Goal: Information Seeking & Learning: Learn about a topic

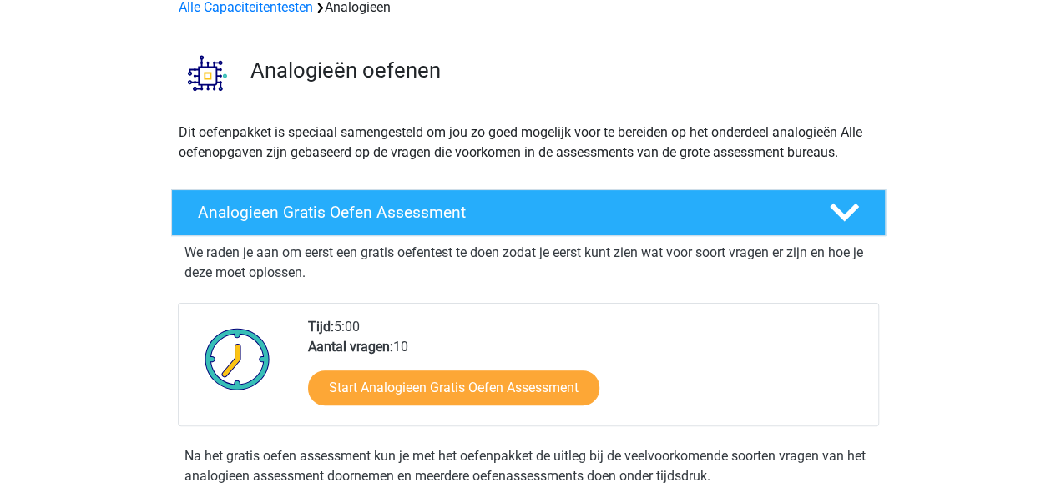
scroll to position [83, 0]
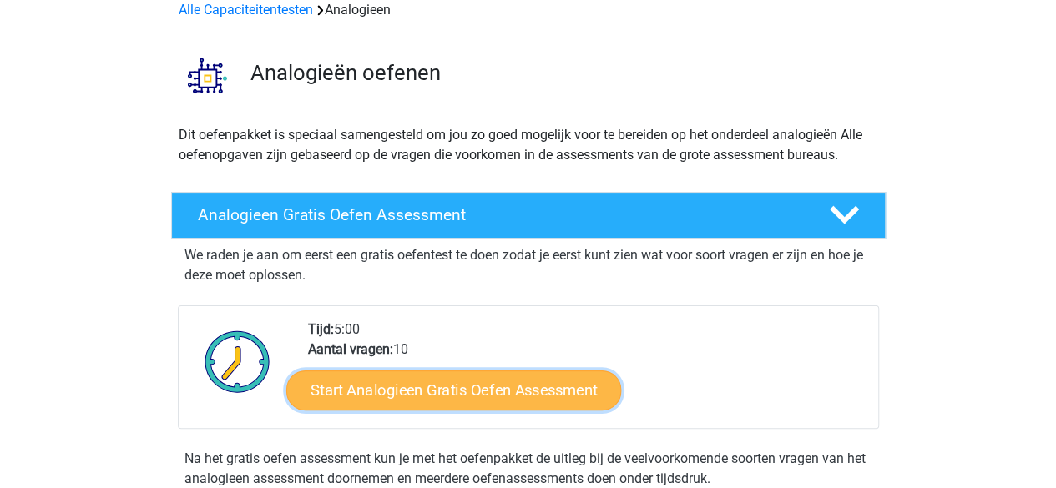
click at [486, 391] on link "Start Analogieen Gratis Oefen Assessment" at bounding box center [453, 390] width 335 height 40
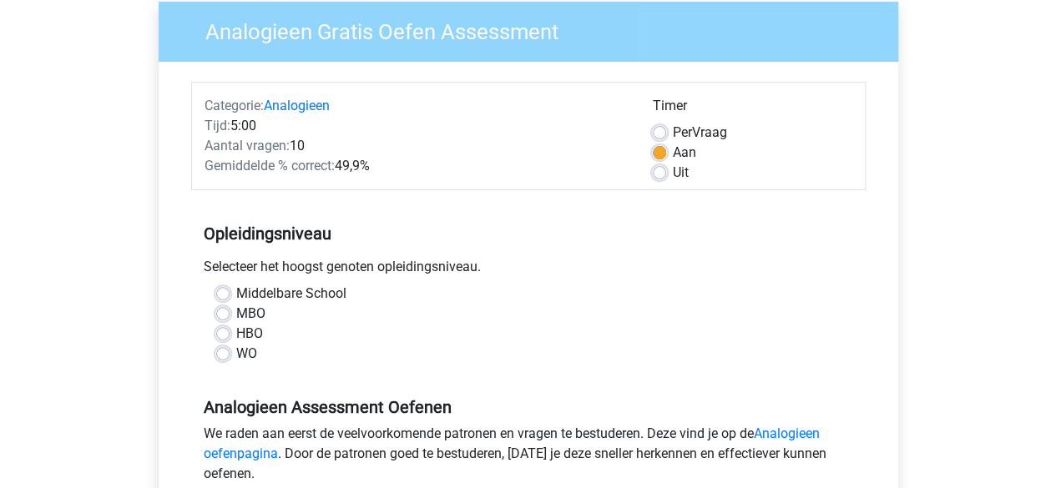
scroll to position [167, 0]
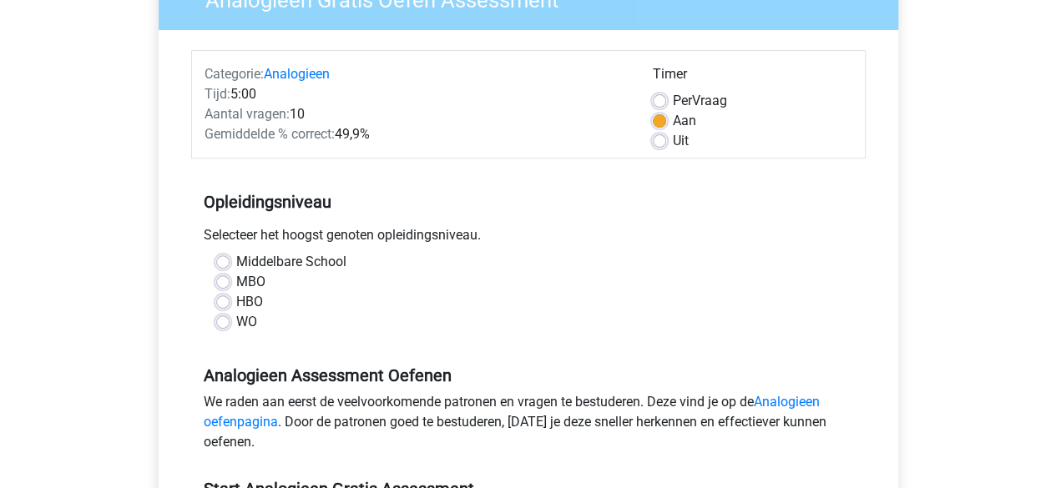
click at [236, 280] on label "MBO" at bounding box center [250, 282] width 29 height 20
click at [220, 280] on input "MBO" at bounding box center [222, 280] width 13 height 17
radio input "true"
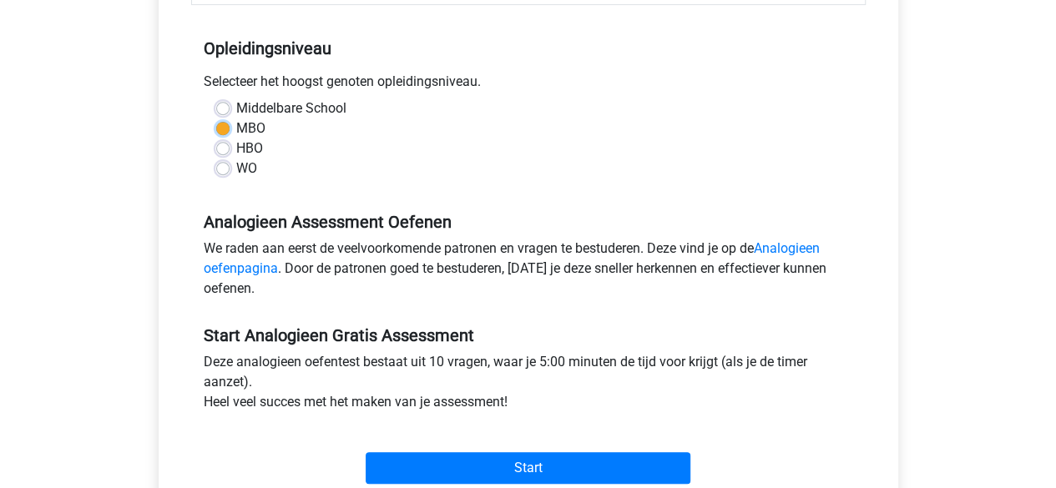
scroll to position [334, 0]
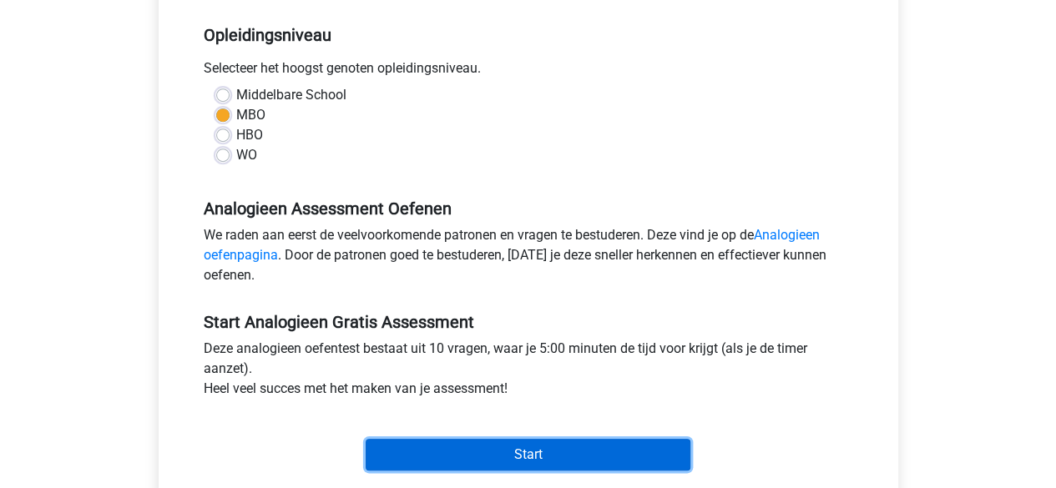
click at [477, 450] on input "Start" at bounding box center [528, 455] width 325 height 32
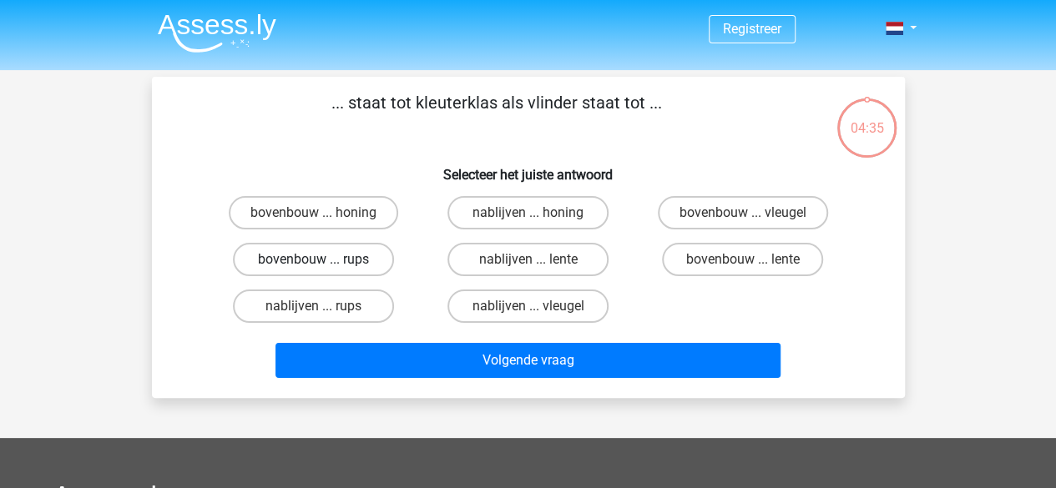
click at [310, 255] on label "bovenbouw ... rups" at bounding box center [313, 259] width 161 height 33
click at [313, 260] on input "bovenbouw ... rups" at bounding box center [318, 265] width 11 height 11
radio input "true"
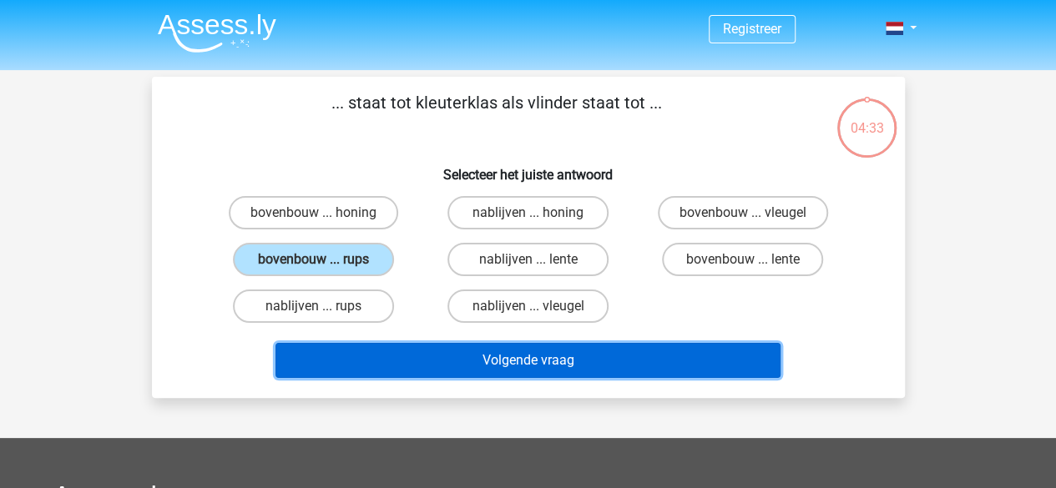
click at [444, 350] on button "Volgende vraag" at bounding box center [527, 360] width 505 height 35
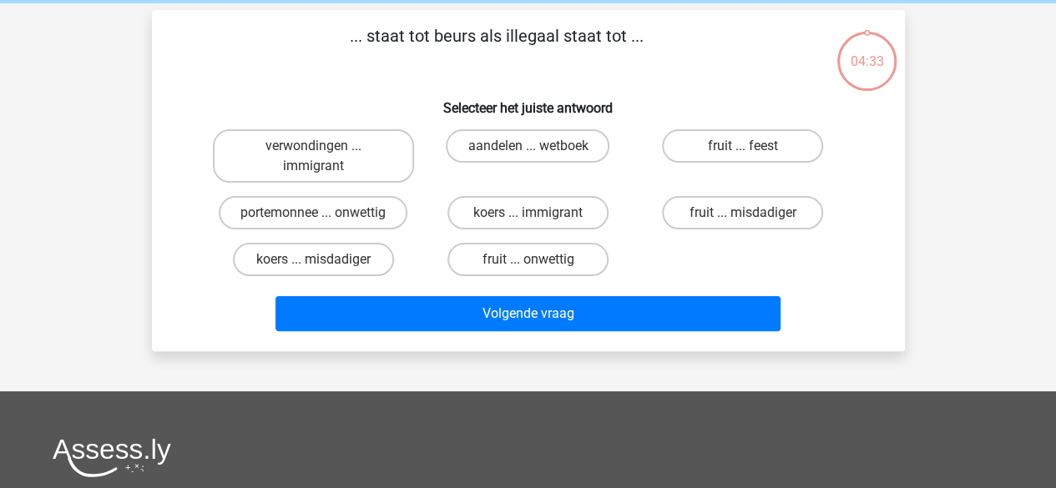
scroll to position [77, 0]
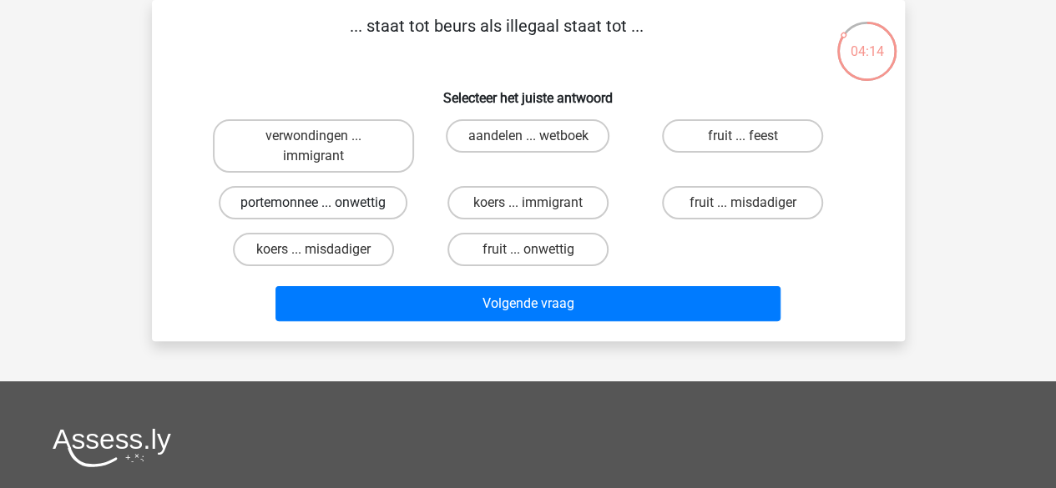
click at [363, 203] on label "portemonnee ... onwettig" at bounding box center [313, 202] width 189 height 33
click at [324, 203] on input "portemonnee ... onwettig" at bounding box center [318, 208] width 11 height 11
radio input "true"
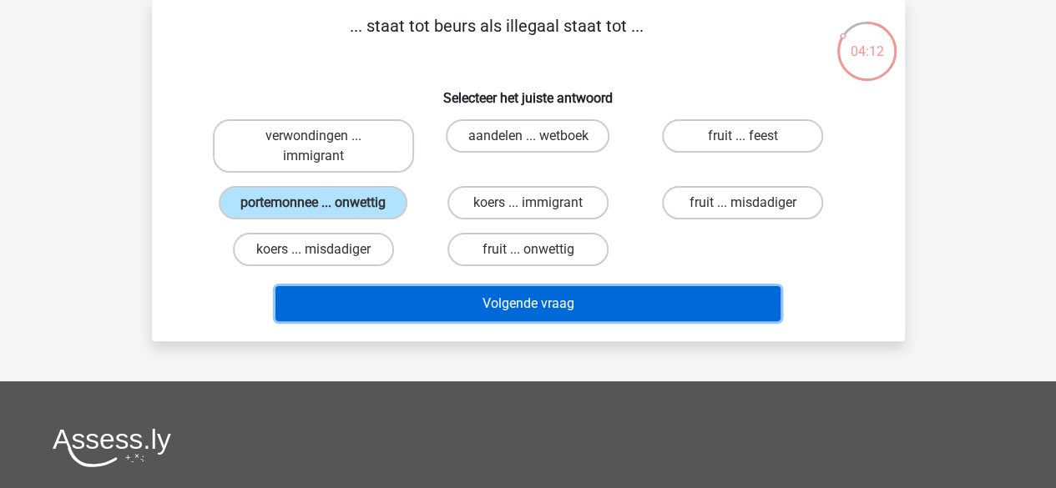
click at [541, 311] on button "Volgende vraag" at bounding box center [527, 303] width 505 height 35
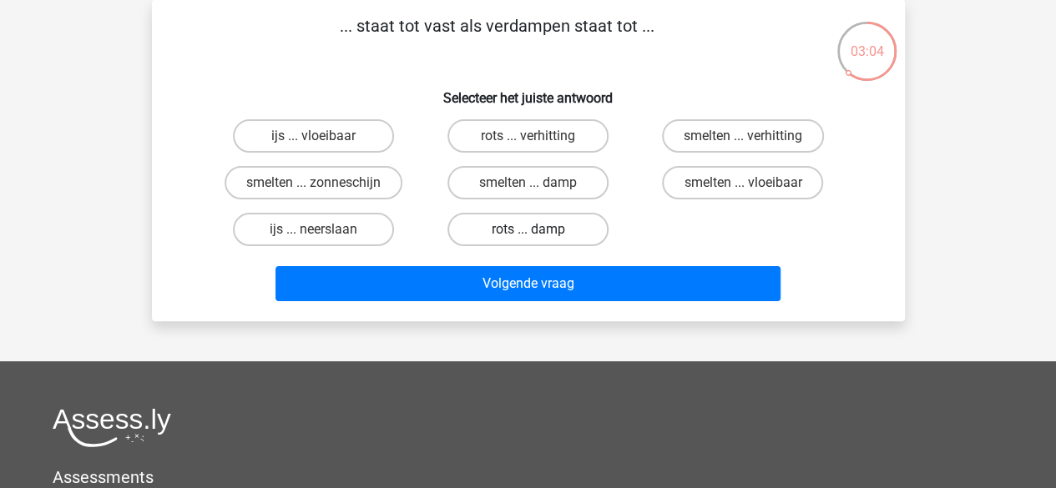
click at [480, 233] on label "rots ... damp" at bounding box center [527, 229] width 161 height 33
click at [528, 233] on input "rots ... damp" at bounding box center [533, 235] width 11 height 11
radio input "true"
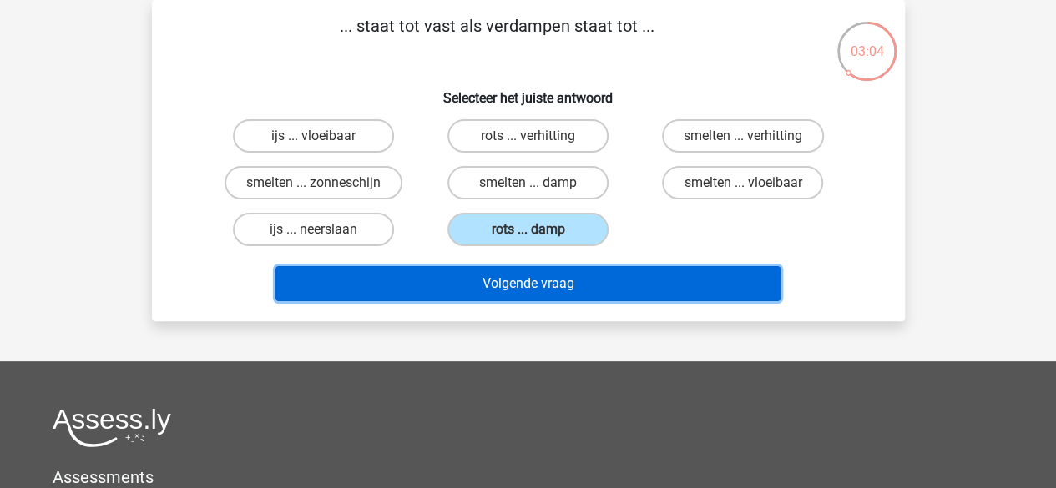
click at [562, 278] on button "Volgende vraag" at bounding box center [527, 283] width 505 height 35
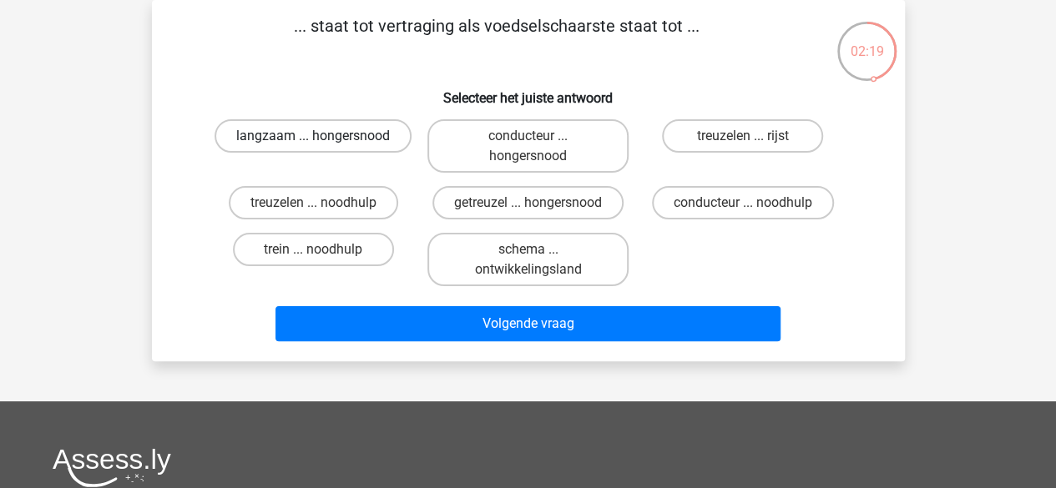
click at [382, 139] on label "langzaam ... hongersnood" at bounding box center [313, 135] width 197 height 33
click at [324, 139] on input "langzaam ... hongersnood" at bounding box center [318, 141] width 11 height 11
radio input "true"
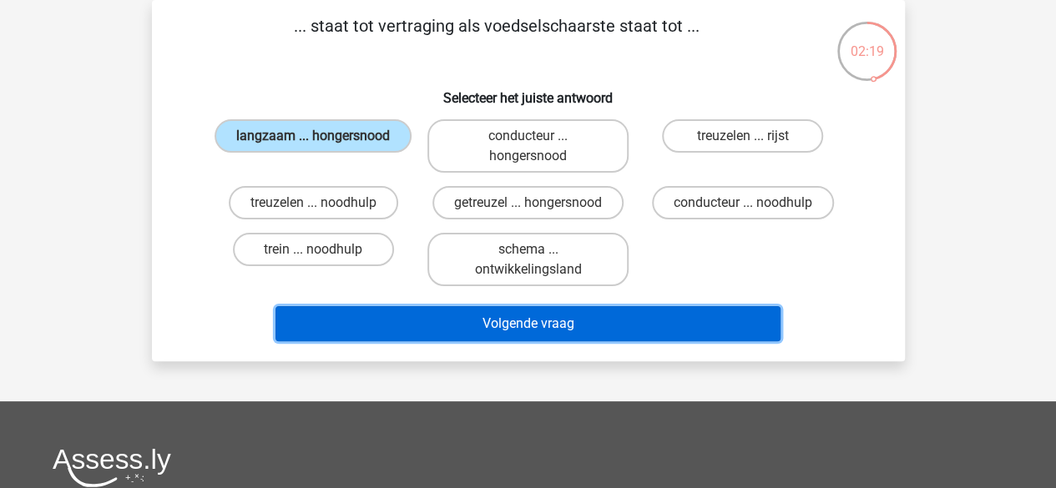
click at [484, 311] on button "Volgende vraag" at bounding box center [527, 323] width 505 height 35
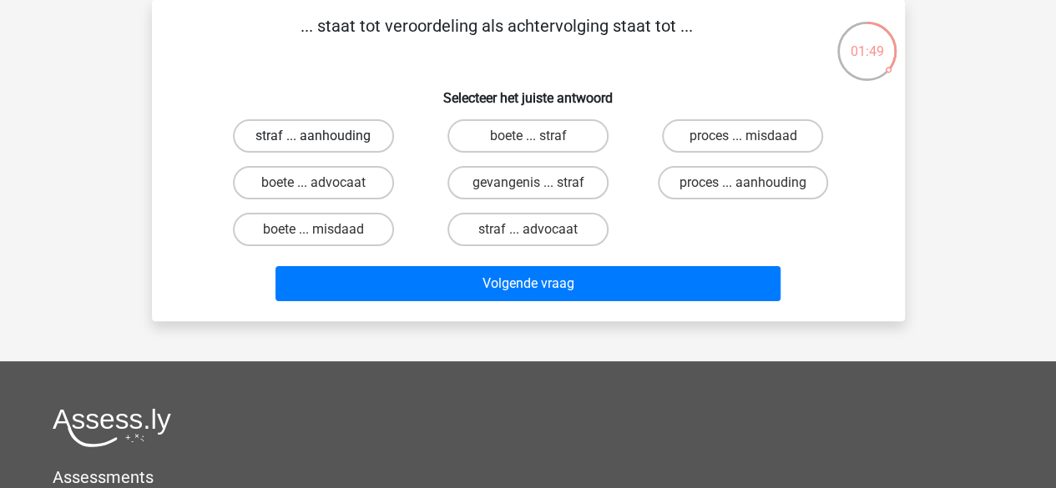
click at [351, 134] on label "straf ... aanhouding" at bounding box center [313, 135] width 161 height 33
click at [324, 136] on input "straf ... aanhouding" at bounding box center [318, 141] width 11 height 11
radio input "true"
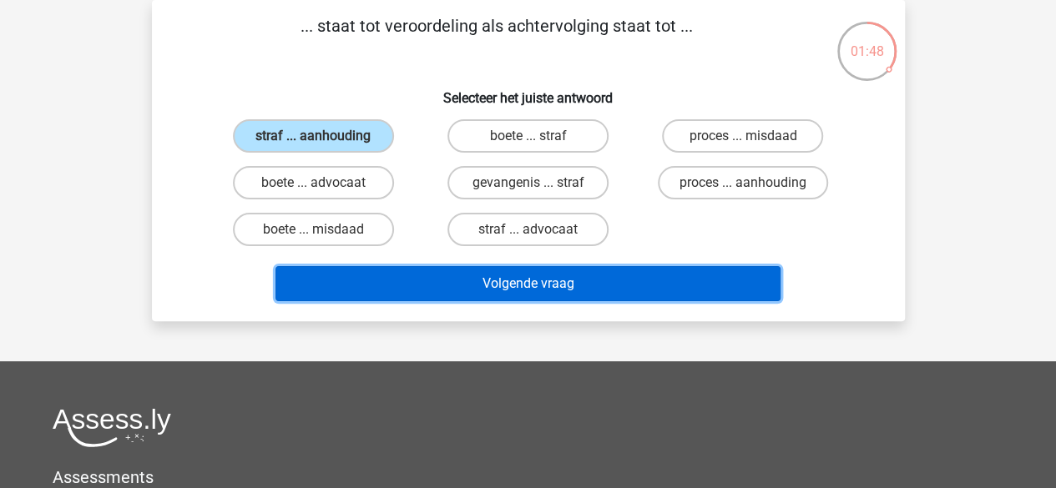
click at [486, 276] on button "Volgende vraag" at bounding box center [527, 283] width 505 height 35
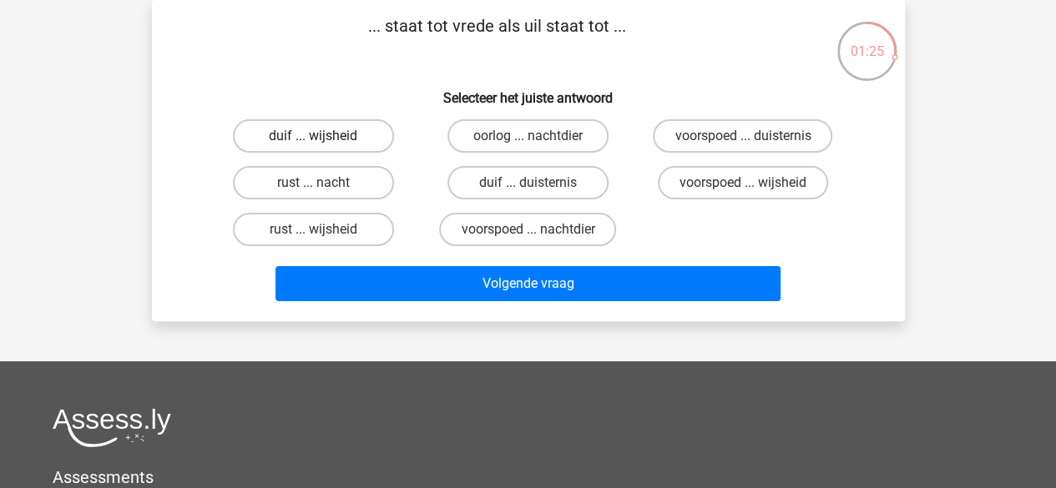
click at [364, 140] on label "duif ... wijsheid" at bounding box center [313, 135] width 161 height 33
click at [324, 140] on input "duif ... wijsheid" at bounding box center [318, 141] width 11 height 11
radio input "true"
click at [548, 306] on div "Volgende vraag" at bounding box center [528, 287] width 644 height 42
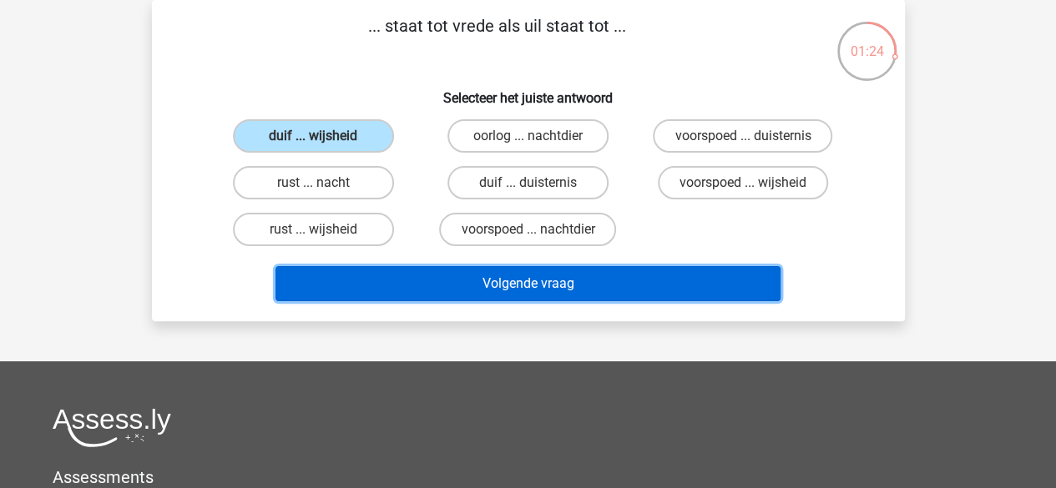
click at [548, 290] on button "Volgende vraag" at bounding box center [527, 283] width 505 height 35
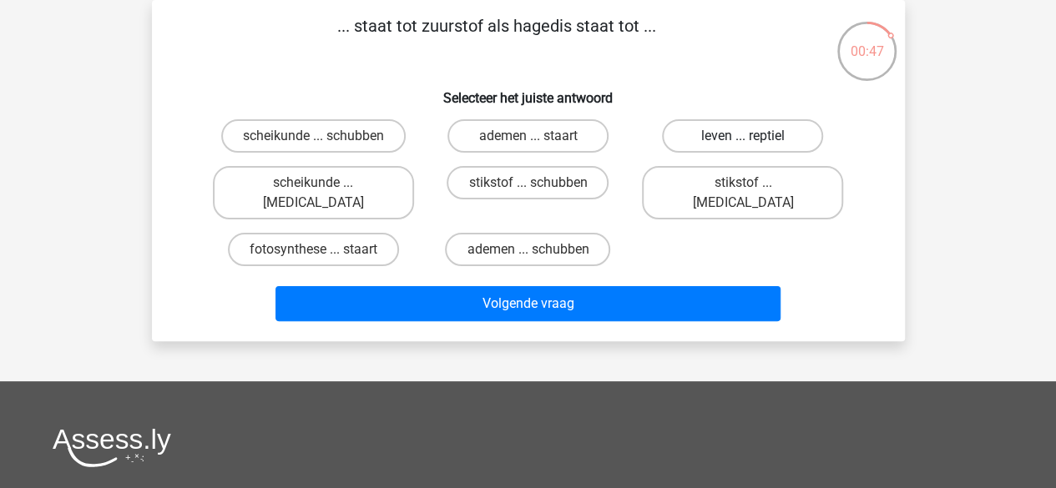
click at [699, 133] on label "leven ... reptiel" at bounding box center [742, 135] width 161 height 33
click at [743, 136] on input "leven ... reptiel" at bounding box center [748, 141] width 11 height 11
radio input "true"
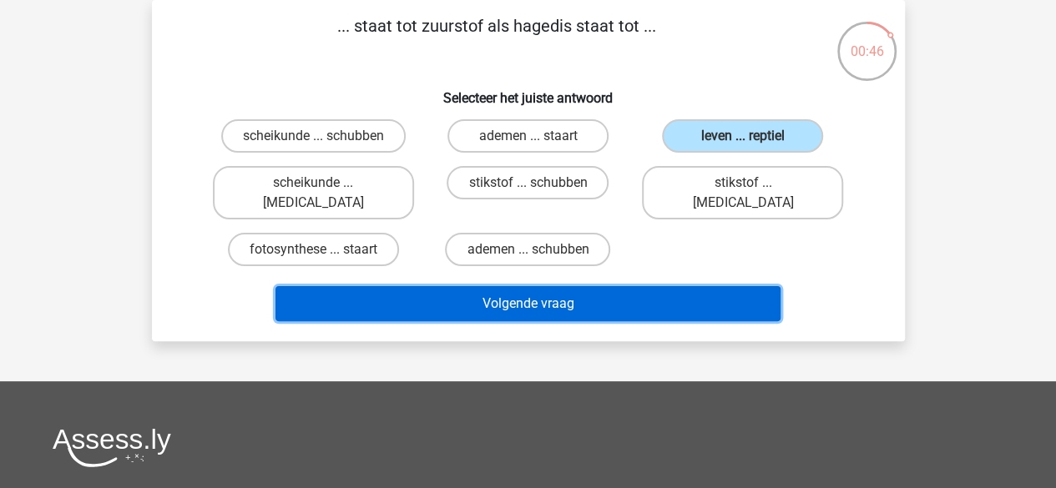
click at [673, 286] on button "Volgende vraag" at bounding box center [527, 303] width 505 height 35
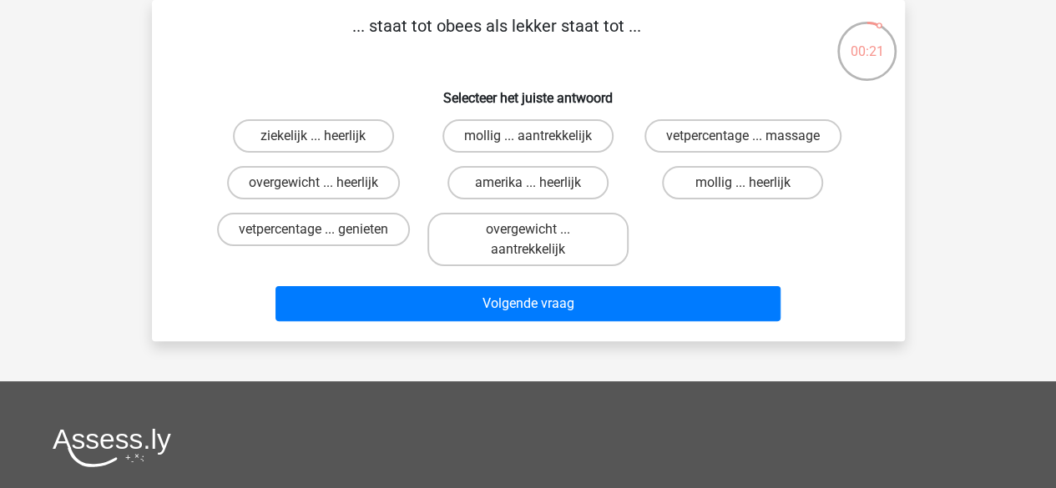
click at [323, 183] on input "overgewicht ... heerlijk" at bounding box center [318, 188] width 11 height 11
radio input "true"
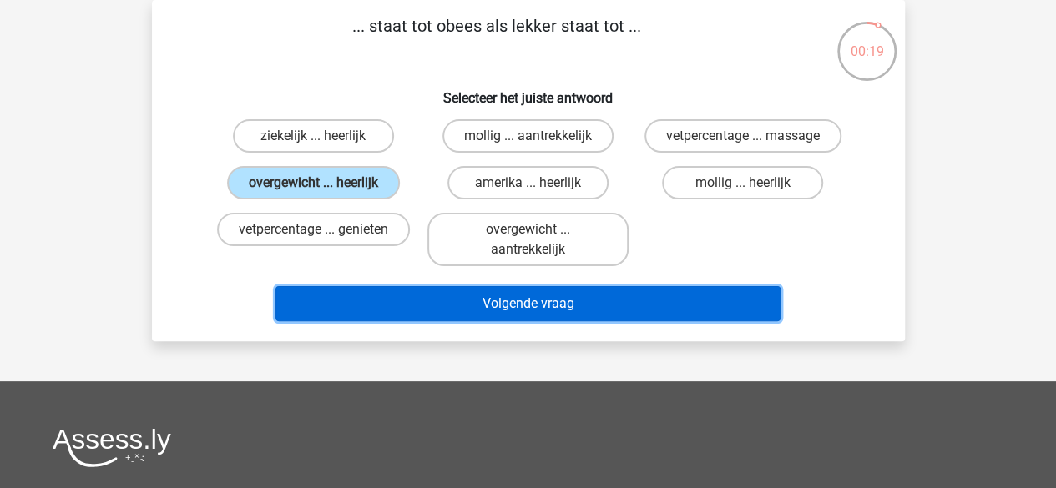
click at [502, 299] on button "Volgende vraag" at bounding box center [527, 303] width 505 height 35
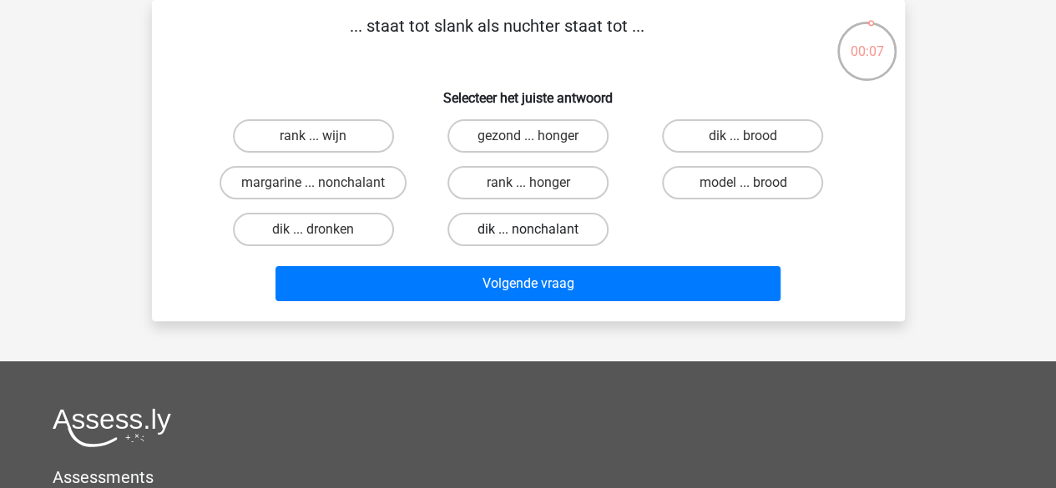
click at [528, 227] on label "dik ... nonchalant" at bounding box center [527, 229] width 161 height 33
click at [528, 230] on input "dik ... nonchalant" at bounding box center [533, 235] width 11 height 11
radio input "true"
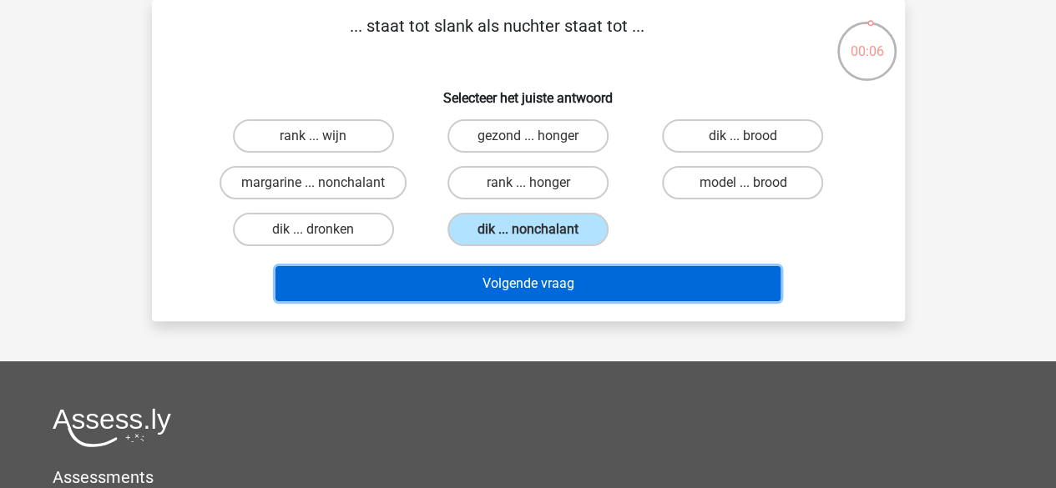
click at [545, 287] on button "Volgende vraag" at bounding box center [527, 283] width 505 height 35
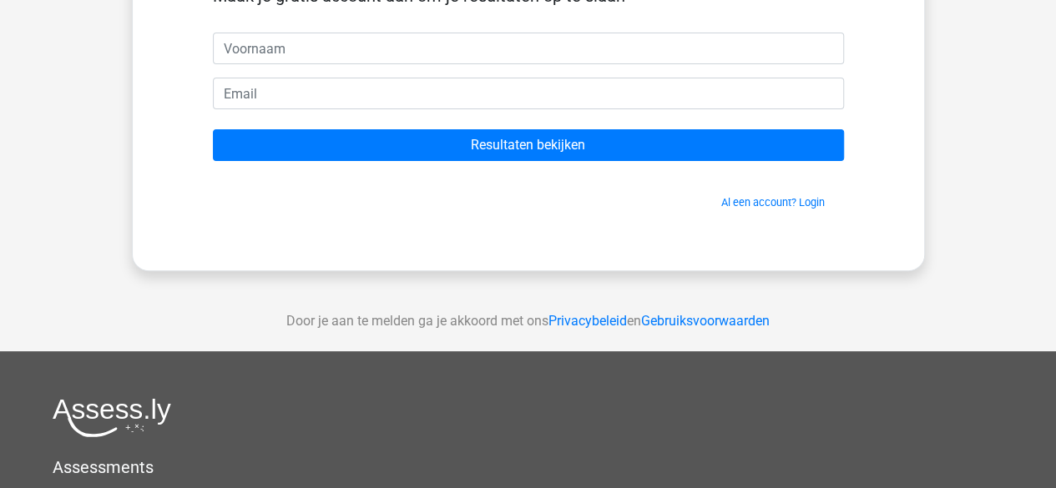
scroll to position [167, 0]
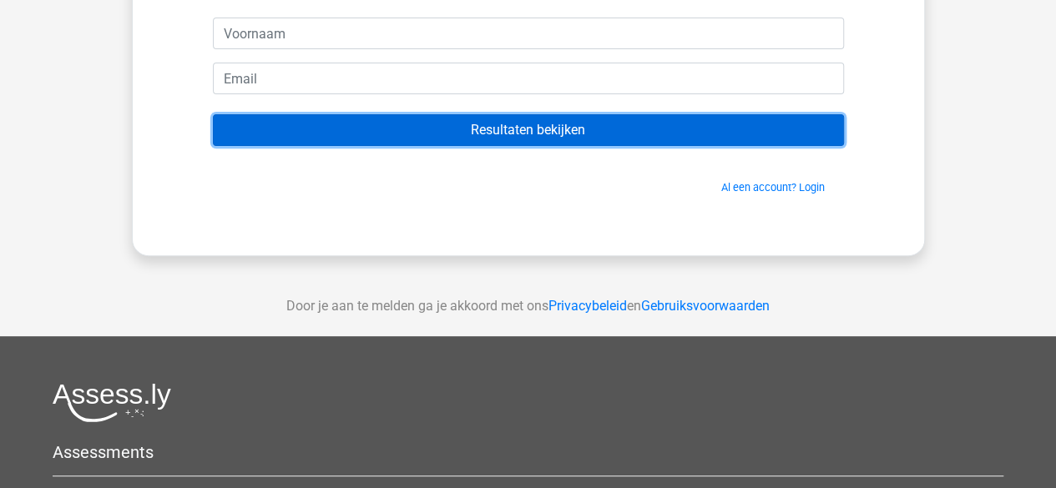
click at [505, 132] on input "Resultaten bekijken" at bounding box center [528, 130] width 631 height 32
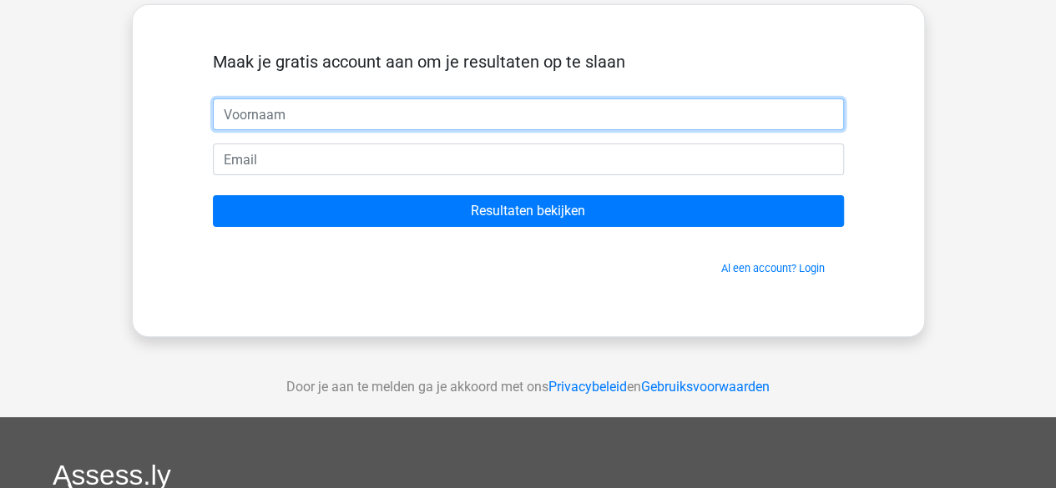
scroll to position [83, 0]
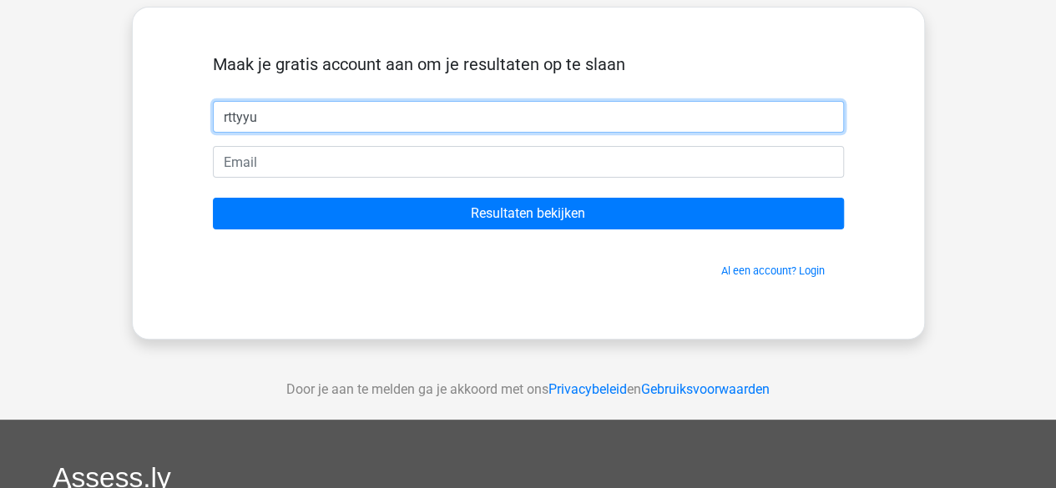
type input "rttyyu"
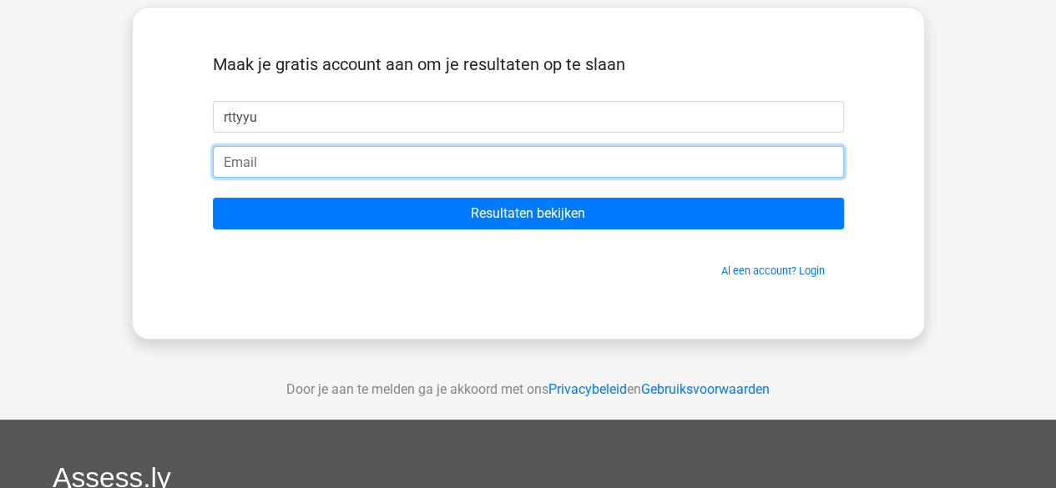
click at [432, 159] on input "email" at bounding box center [528, 162] width 631 height 32
type input "[EMAIL_ADDRESS][DOMAIN_NAME]"
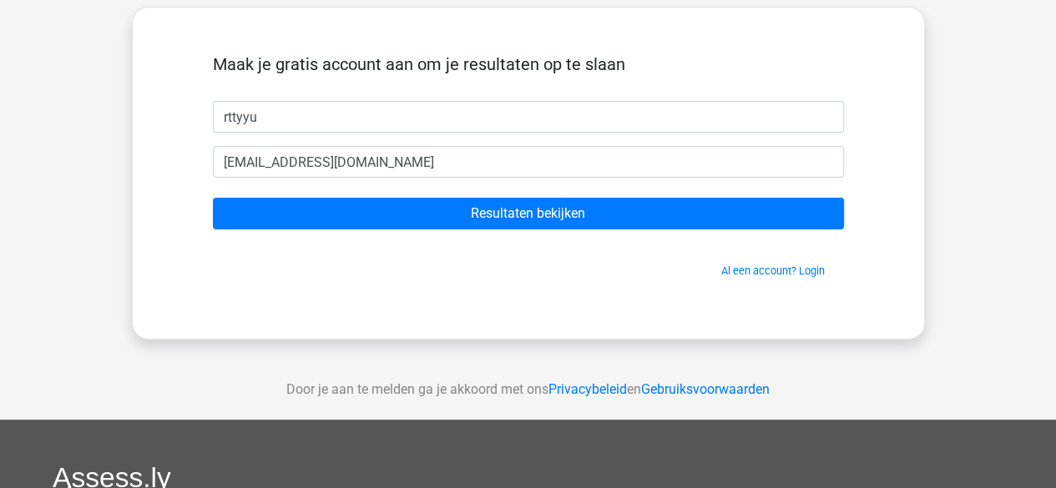
click at [578, 230] on form "Maak je gratis account aan om je resultaten op te slaan rttyyu elvin.renkema1@g…" at bounding box center [528, 166] width 631 height 225
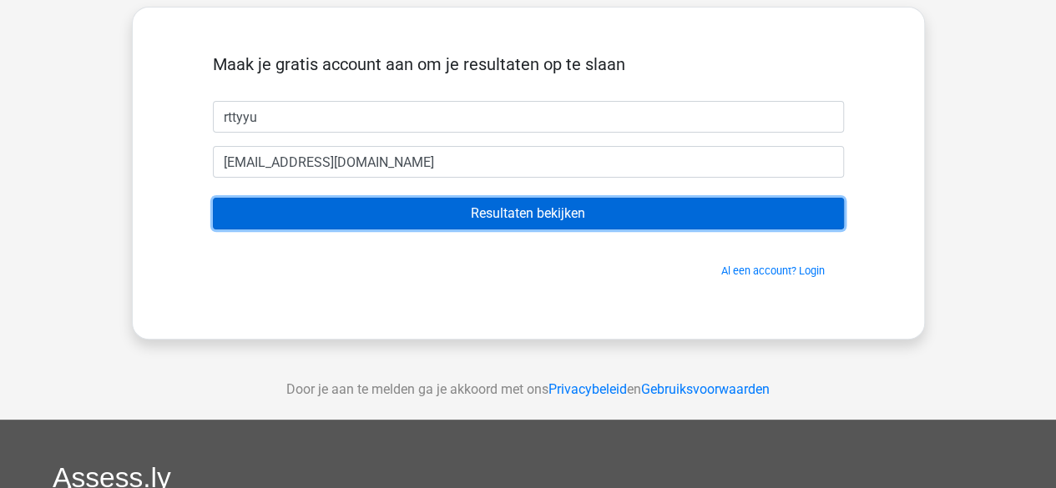
click at [582, 218] on input "Resultaten bekijken" at bounding box center [528, 214] width 631 height 32
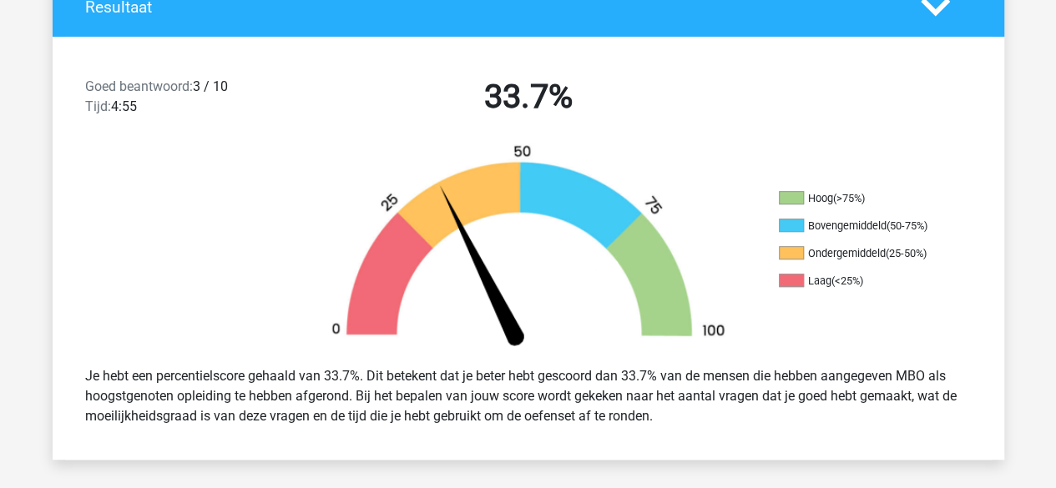
scroll to position [417, 0]
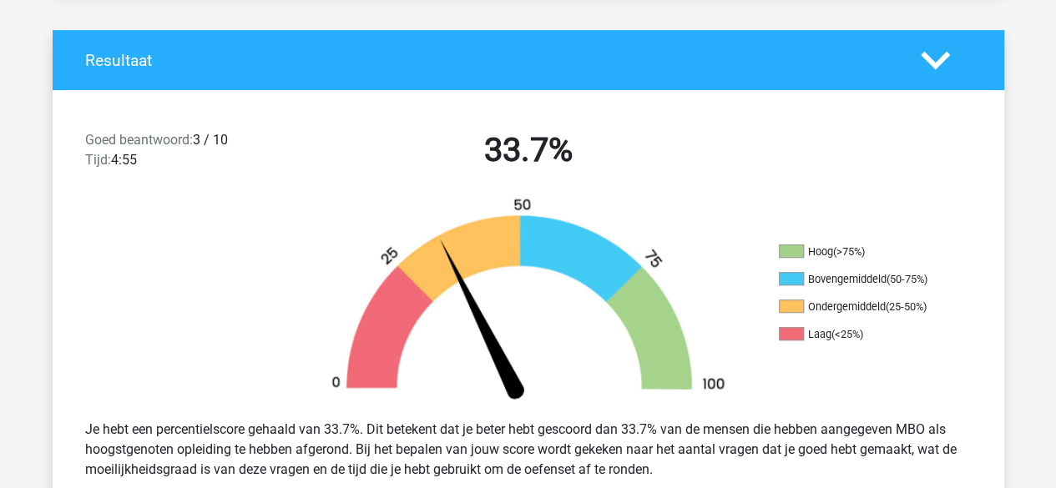
scroll to position [668, 0]
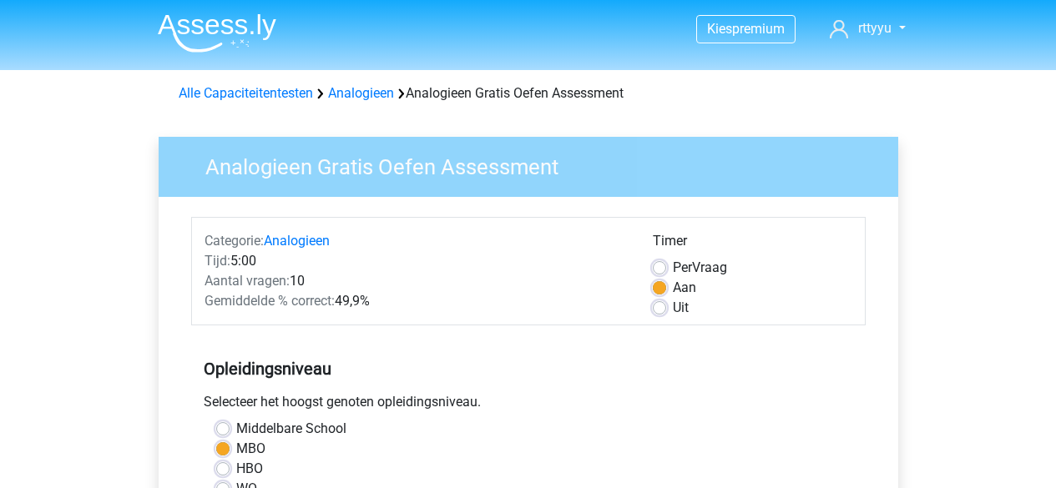
scroll to position [334, 0]
